Goal: Task Accomplishment & Management: Complete application form

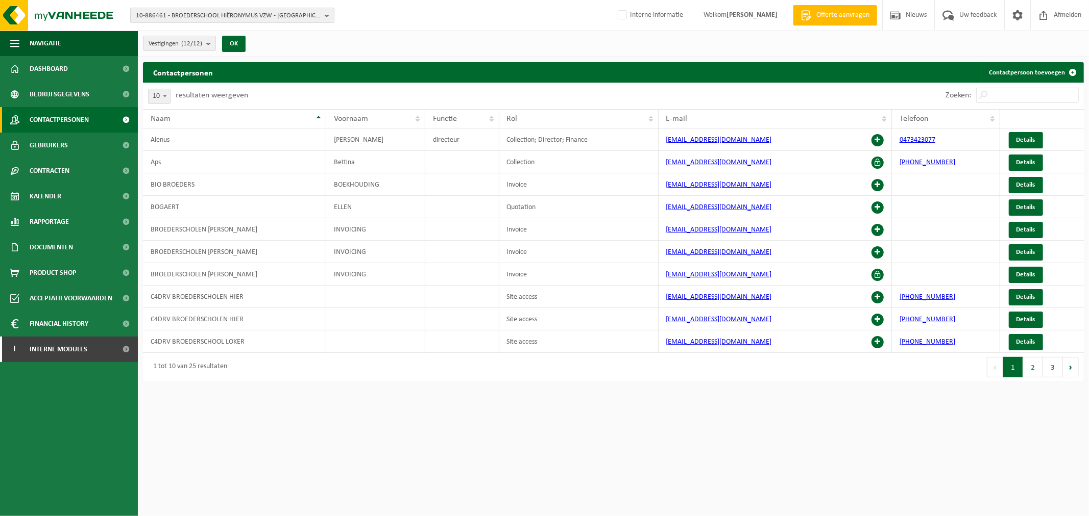
click at [196, 18] on span "10-886461 - BROEDERSCHOOL HIËRONYMUS VZW - [GEOGRAPHIC_DATA]" at bounding box center [228, 15] width 185 height 15
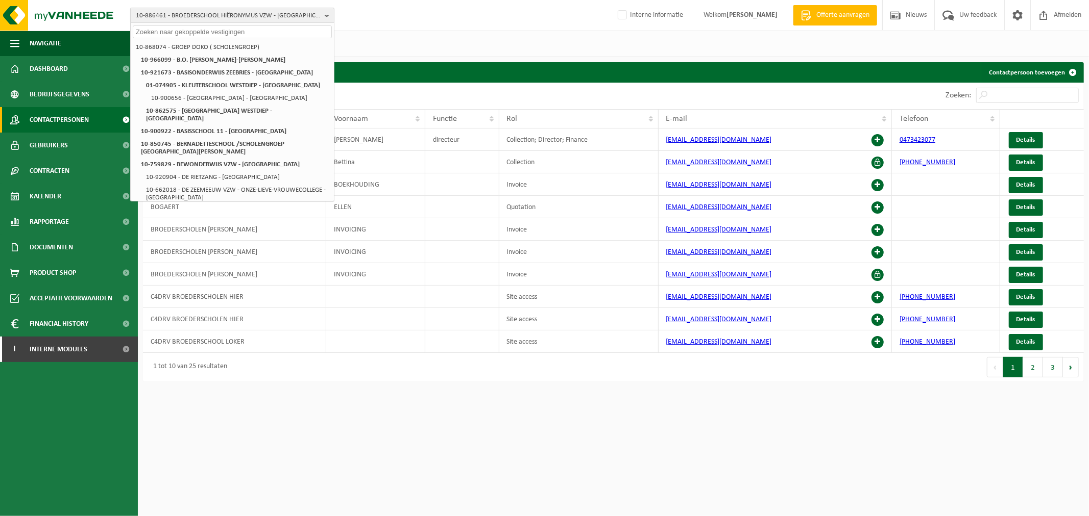
paste input "10-734208"
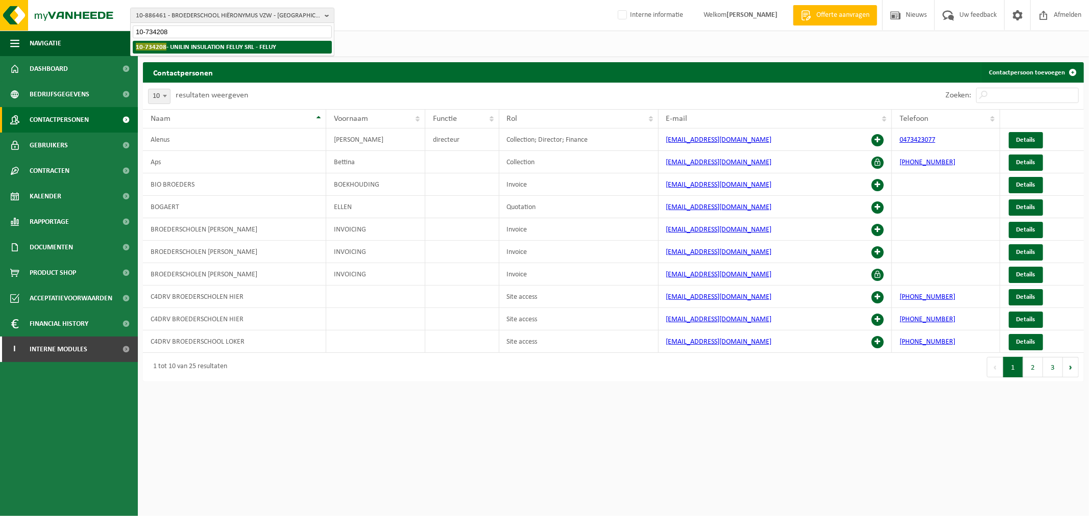
type input "10-734208"
click at [199, 43] on strong "10-734208 - UNILIN INSULATION FELUY SRL - FELUY" at bounding box center [206, 47] width 140 height 8
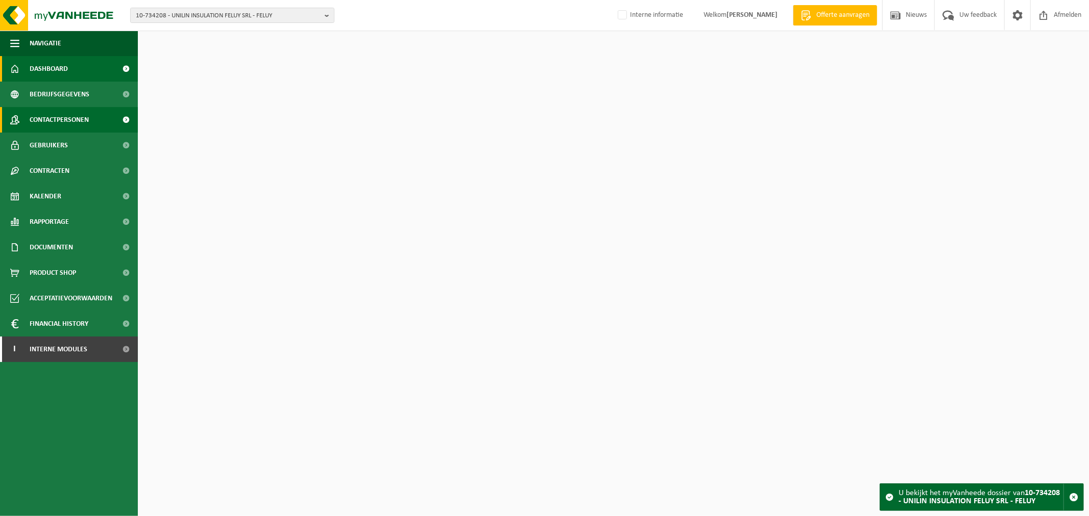
click at [82, 116] on span "Contactpersonen" at bounding box center [59, 120] width 59 height 26
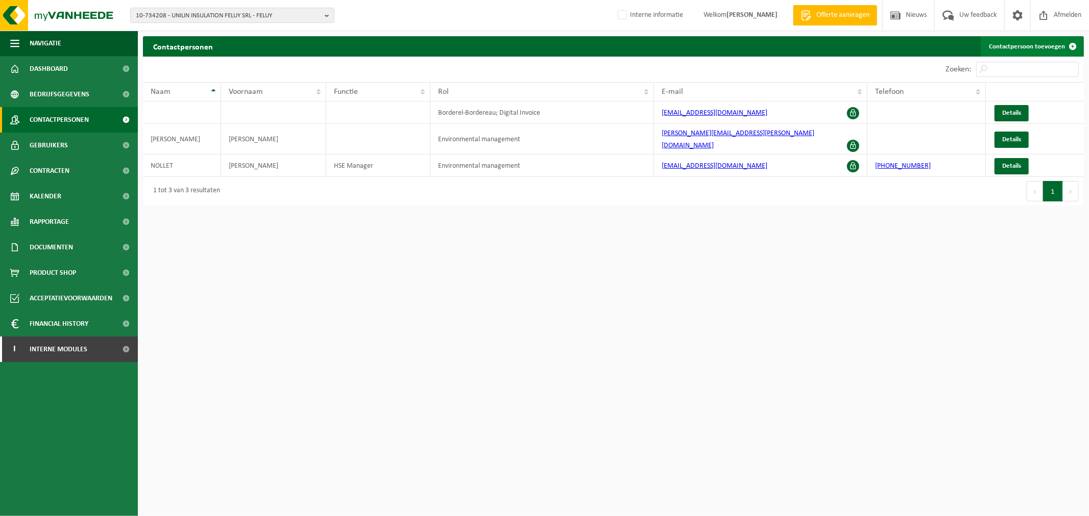
click at [1021, 44] on link "Contactpersoon toevoegen" at bounding box center [1031, 46] width 102 height 20
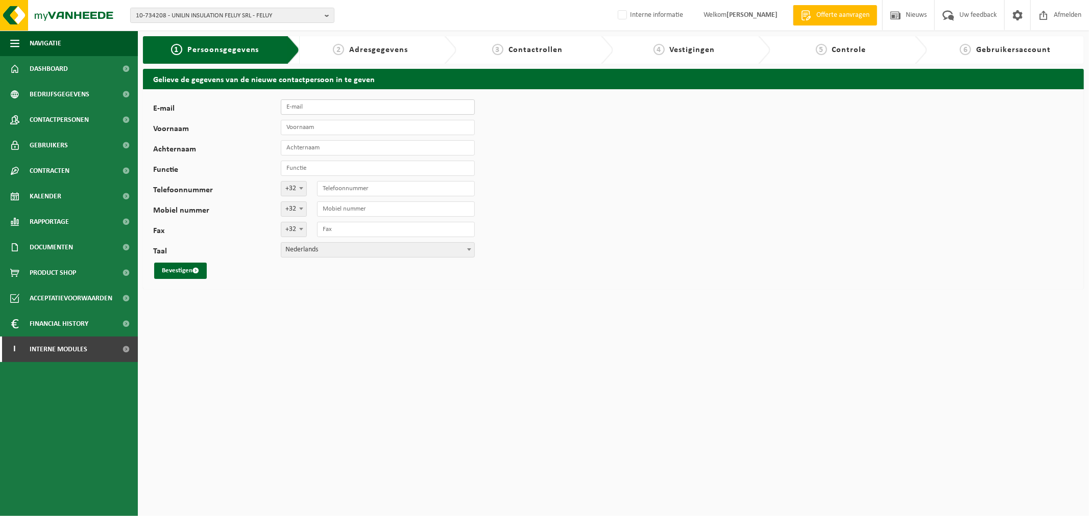
click at [356, 104] on input "E-mail" at bounding box center [378, 107] width 194 height 15
type input "steve.gallez@unilin.com"
type input "STEVE"
type input "GALLEZ"
click at [304, 252] on span "Nederlands" at bounding box center [377, 250] width 193 height 14
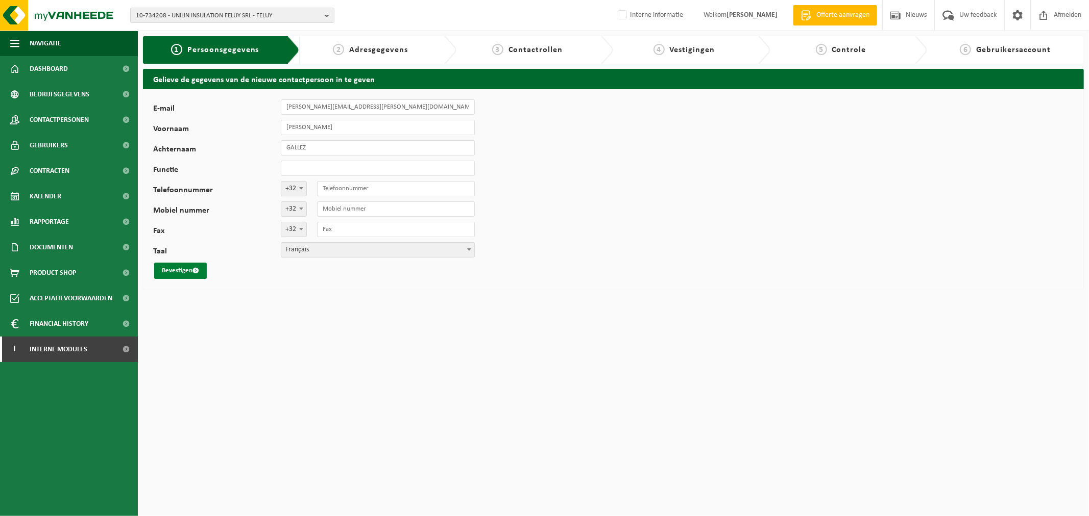
click at [198, 273] on span "submit" at bounding box center [195, 270] width 7 height 7
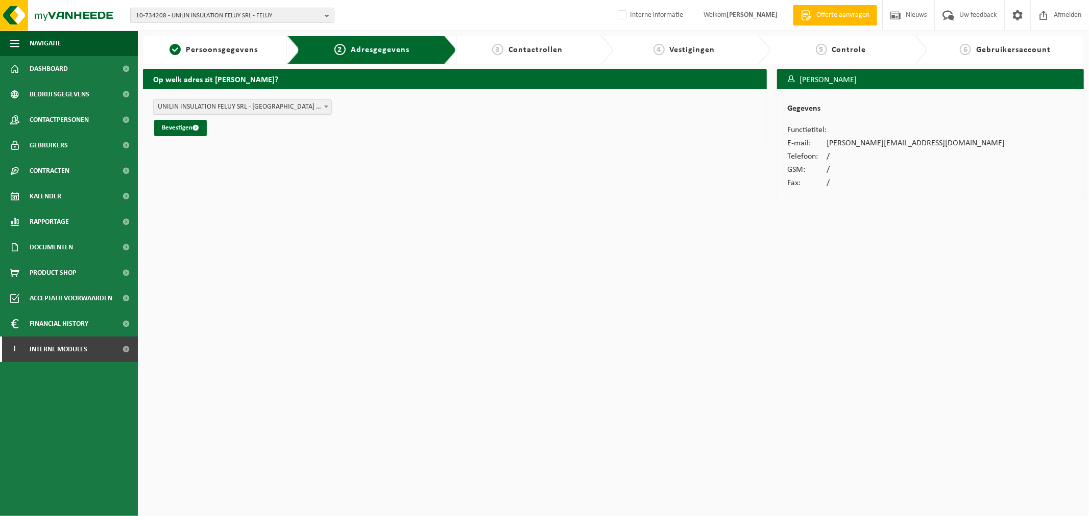
click at [281, 105] on span "UNILIN INSULATION FELUY SRL - RUE ZÉNOBE GRAMME 24 , 7181 FELUY BE (10-734208/B…" at bounding box center [243, 107] width 178 height 14
click at [177, 123] on button "Bevestigen" at bounding box center [180, 128] width 53 height 16
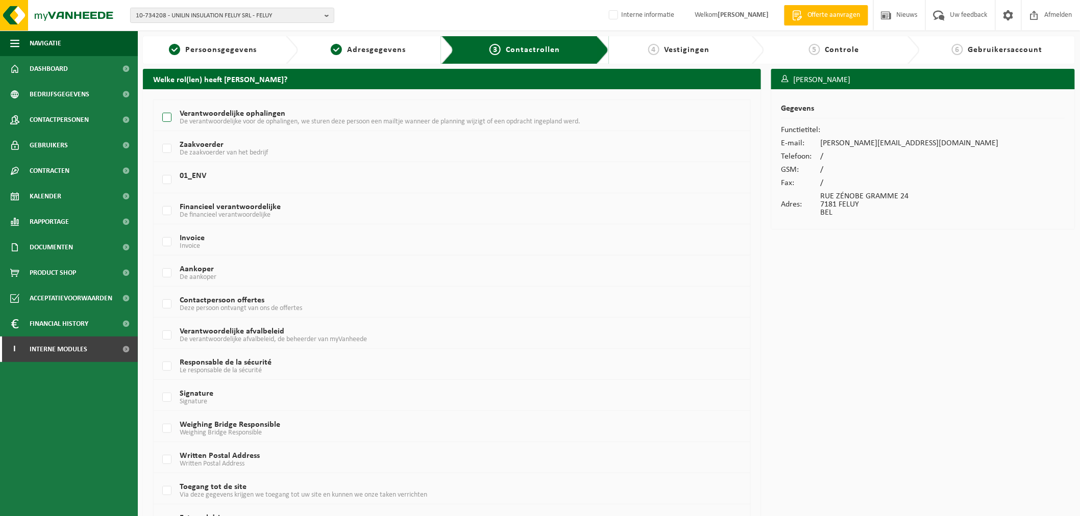
click at [243, 114] on label "Verantwoordelijke ophalingen De verantwoordelijke voor de ophalingen, we sturen…" at bounding box center [426, 117] width 532 height 15
click at [159, 105] on input "Verantwoordelijke ophalingen De verantwoordelijke voor de ophalingen, we sturen…" at bounding box center [158, 105] width 1 height 1
checkbox input "true"
click at [216, 264] on td "Aankoper De aankoper" at bounding box center [452, 271] width 597 height 31
click at [216, 274] on span "De aankoper" at bounding box center [198, 278] width 37 height 8
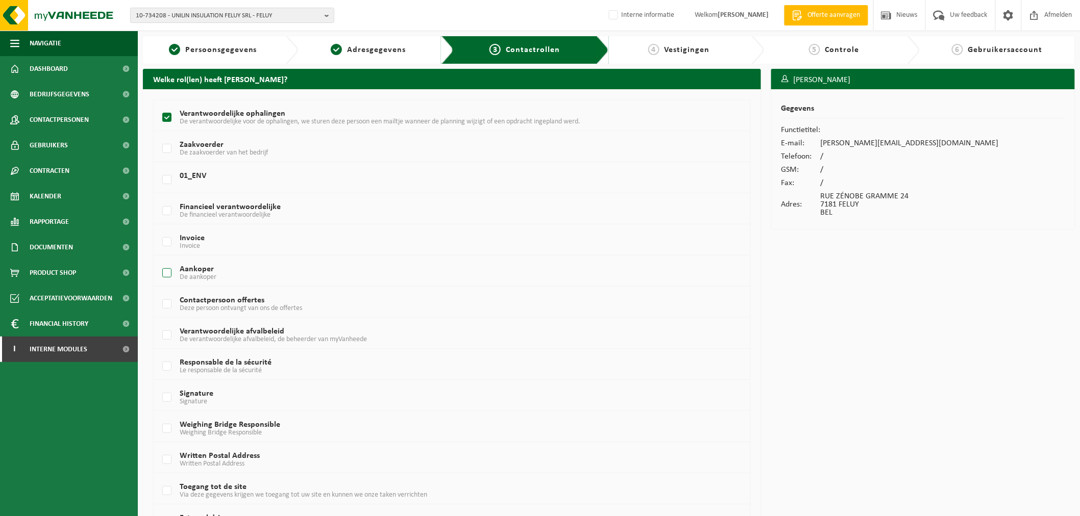
click at [159, 261] on input "Aankoper De aankoper" at bounding box center [158, 260] width 1 height 1
checkbox input "true"
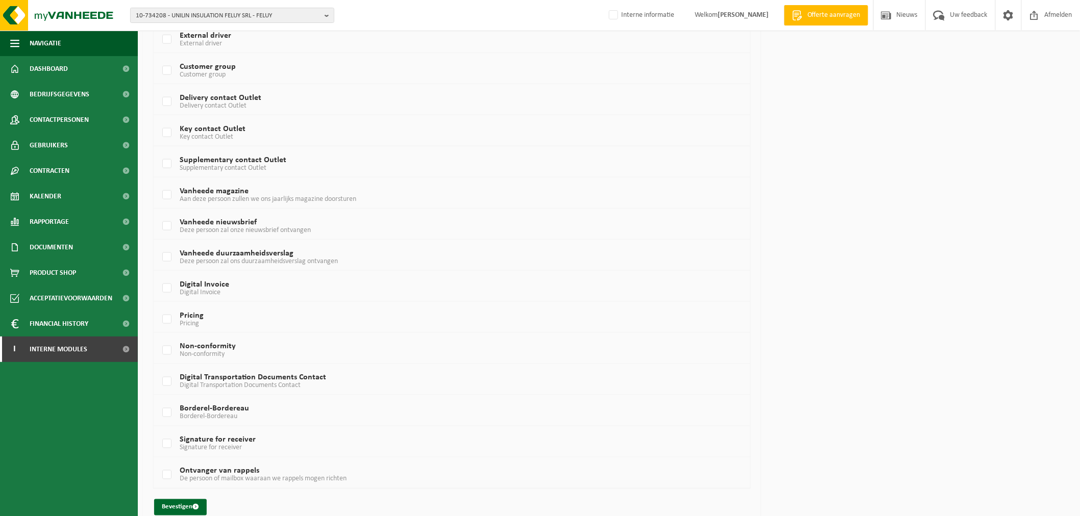
scroll to position [499, 0]
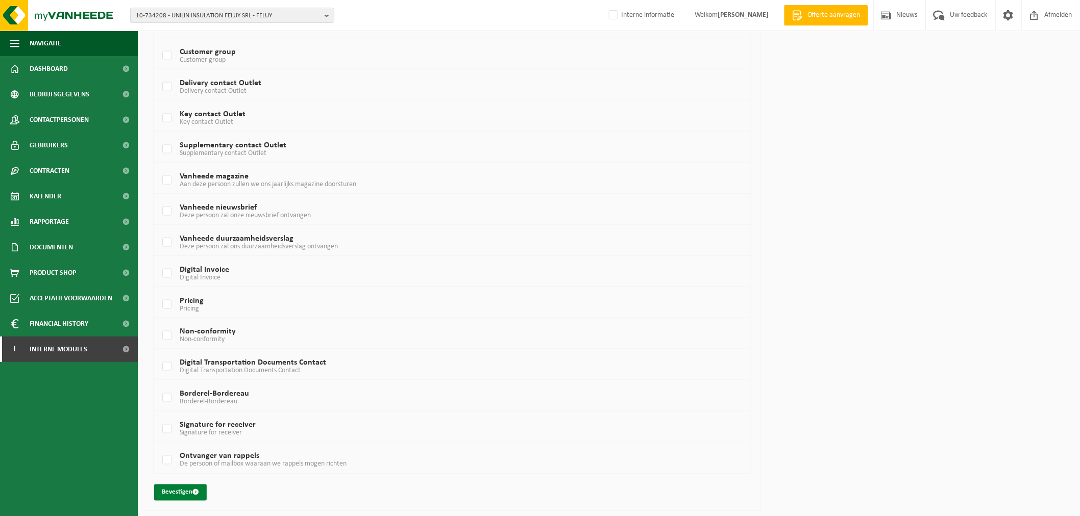
click at [176, 496] on button "Bevestigen" at bounding box center [180, 493] width 53 height 16
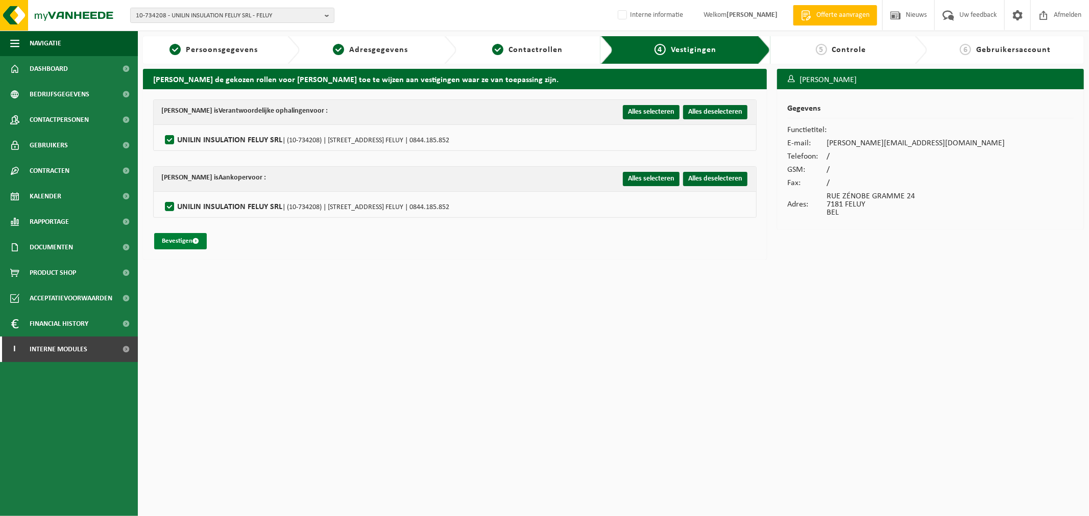
click at [189, 239] on button "Bevestigen" at bounding box center [180, 241] width 53 height 16
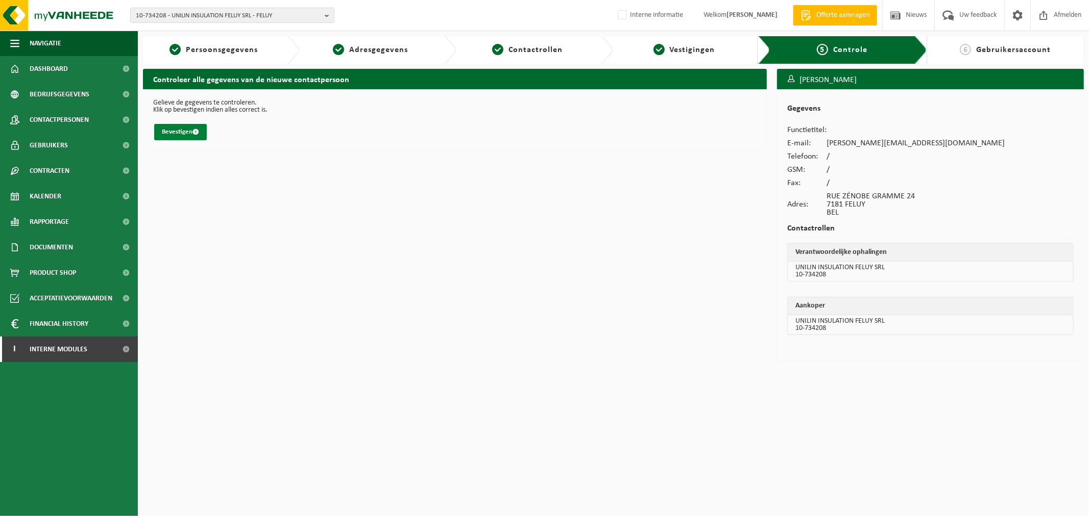
click at [185, 128] on button "Bevestigen" at bounding box center [180, 132] width 53 height 16
